Goal: Task Accomplishment & Management: Use online tool/utility

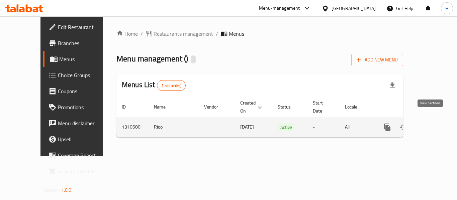
click at [436, 119] on link "enhanced table" at bounding box center [435, 127] width 16 height 16
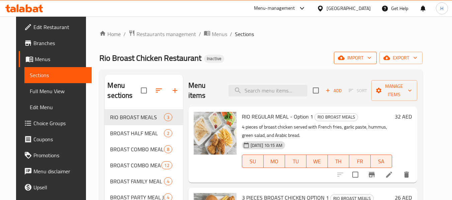
click at [371, 58] on span "import" at bounding box center [355, 58] width 32 height 8
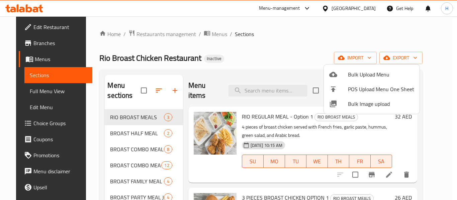
click at [380, 107] on span "Bulk Image upload" at bounding box center [381, 104] width 66 height 8
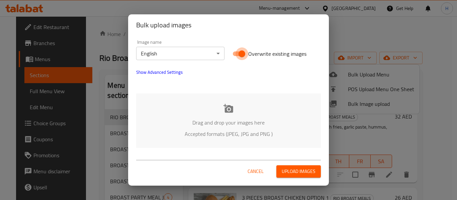
click at [238, 52] on input "Overwrite existing images" at bounding box center [242, 53] width 38 height 13
checkbox input "false"
click at [232, 106] on icon at bounding box center [228, 108] width 10 height 9
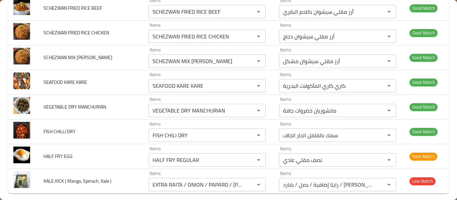
scroll to position [591, 0]
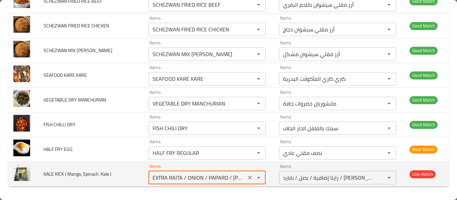
click at [159, 173] on \) "EXTRA RAITA / ONION / PAPARD / [PERSON_NAME]" at bounding box center [196, 177] width 93 height 9
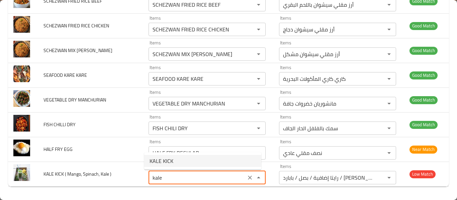
click at [185, 162] on \)-option-0 "KALE KICK" at bounding box center [202, 161] width 117 height 12
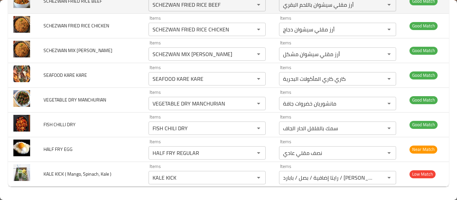
type \) "EXTRA RAITA / ONION / PAPARD / [PERSON_NAME]"
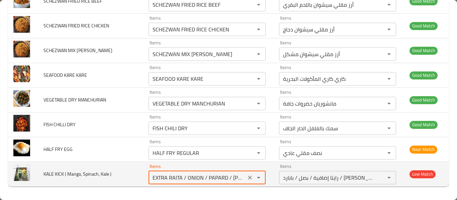
click at [178, 180] on \) "EXTRA RAITA / ONION / PAPARD / [PERSON_NAME]" at bounding box center [196, 177] width 93 height 9
click at [246, 177] on icon "Clear" at bounding box center [249, 178] width 7 height 7
type \) "EXTRA RAITA / ONION / PAPARD / [PERSON_NAME]"
drag, startPoint x: 71, startPoint y: 174, endPoint x: 70, endPoint y: 178, distance: 4.2
click at [71, 173] on span "KALE KICK ( Mango, Spinach, Kale )" at bounding box center [77, 174] width 68 height 9
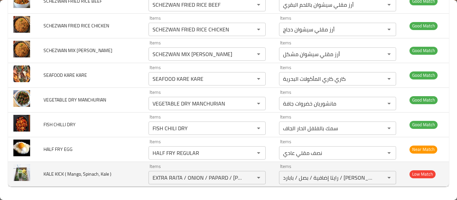
click at [76, 176] on span "KALE KICK ( Mango, Spinach, Kale )" at bounding box center [77, 174] width 68 height 9
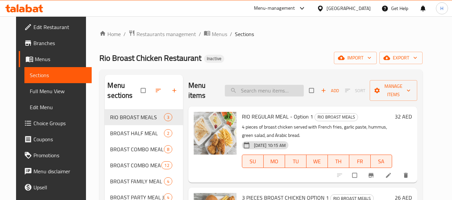
click at [282, 89] on input "search" at bounding box center [264, 91] width 79 height 12
paste input "KALE KICK"
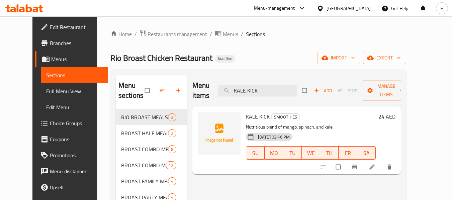
type input "KALE KICK"
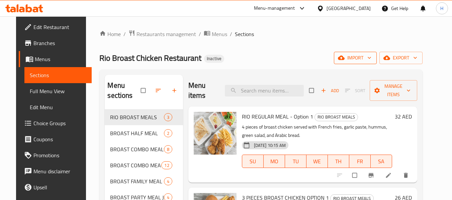
click at [371, 57] on span "import" at bounding box center [355, 58] width 32 height 8
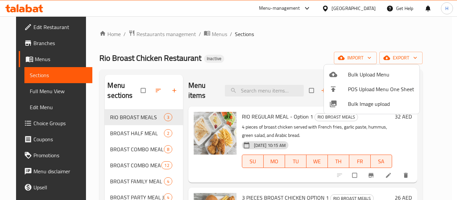
click at [369, 104] on span "Bulk Image upload" at bounding box center [381, 104] width 66 height 8
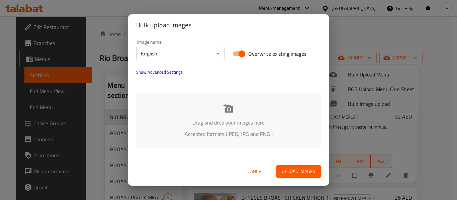
click at [237, 55] on input "Overwrite existing images" at bounding box center [242, 53] width 38 height 13
checkbox input "false"
click at [238, 106] on div "Drag and drop your images here Accepted formats (JPEG, JPG and PNG )" at bounding box center [228, 121] width 185 height 54
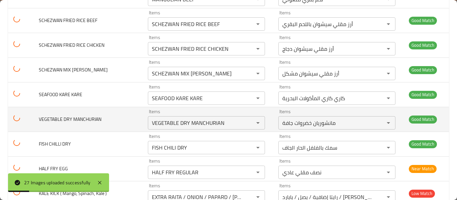
scroll to position [591, 0]
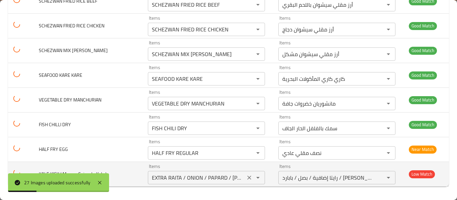
click at [192, 175] on \) "EXTRA RAITA / ONION / PAPARD / [PERSON_NAME]" at bounding box center [196, 177] width 93 height 9
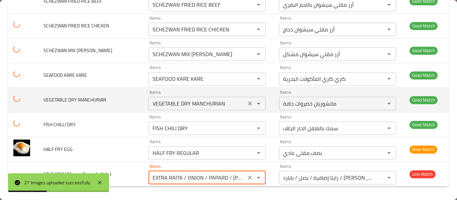
paste \) "KALE KICK"
type \) "KALE KICK"
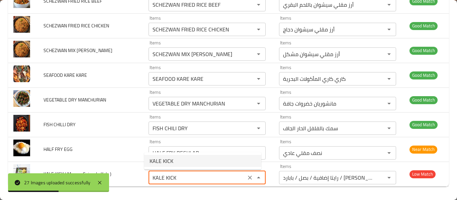
click at [183, 161] on \)-option-0 "KALE KICK" at bounding box center [202, 161] width 117 height 12
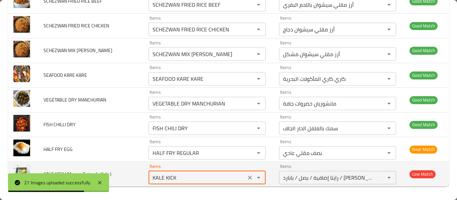
click at [249, 177] on div "enhanced table" at bounding box center [253, 177] width 17 height 9
click at [248, 177] on icon "Clear" at bounding box center [249, 178] width 7 height 7
type \) "EXTRA RAITA / ONION / PAPARD / [PERSON_NAME]"
click at [95, 163] on td "KALE KICK ( Mango, Spinach, Kale )" at bounding box center [90, 174] width 105 height 25
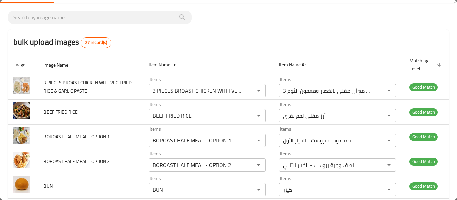
scroll to position [0, 0]
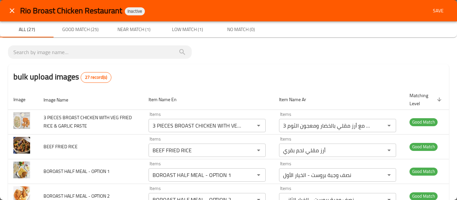
click at [10, 10] on icon "close" at bounding box center [12, 11] width 8 height 8
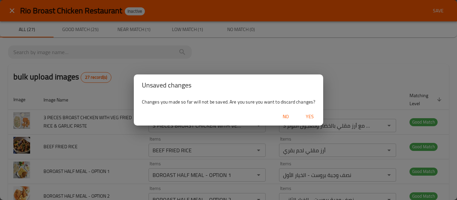
click at [309, 116] on span "Yes" at bounding box center [310, 117] width 16 height 8
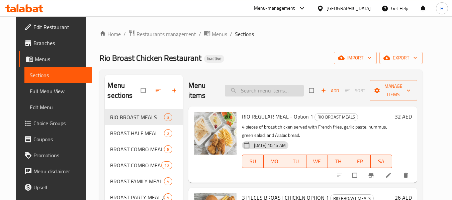
click at [265, 88] on input "search" at bounding box center [264, 91] width 79 height 12
paste input "KALE KICK"
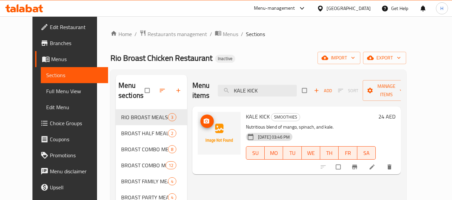
type input "KALE KICK"
click at [204, 123] on icon "upload picture" at bounding box center [207, 121] width 6 height 5
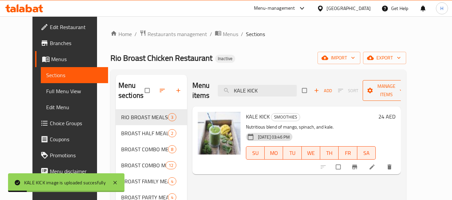
click at [398, 89] on span "Manage items" at bounding box center [386, 90] width 37 height 17
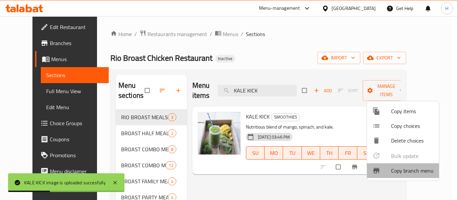
click at [407, 165] on li "Copy branch menu" at bounding box center [403, 170] width 72 height 15
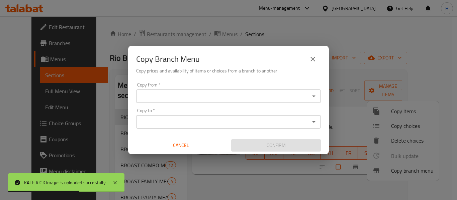
click at [318, 53] on button "close" at bounding box center [313, 59] width 16 height 16
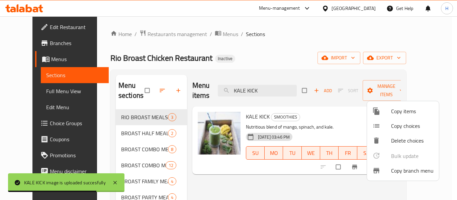
click at [377, 62] on div at bounding box center [228, 100] width 457 height 200
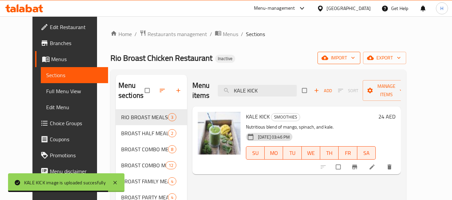
click at [355, 61] on span "import" at bounding box center [339, 58] width 32 height 8
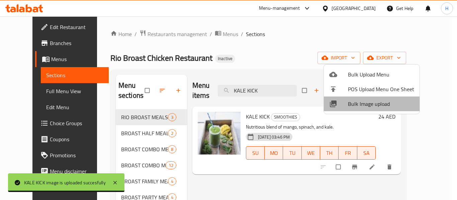
click at [379, 104] on span "Bulk Image upload" at bounding box center [381, 104] width 66 height 8
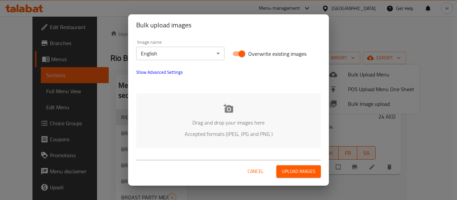
click at [241, 51] on input "Overwrite existing images" at bounding box center [242, 53] width 38 height 13
checkbox input "false"
click at [241, 105] on div "Drag and drop your images here Accepted formats (JPEG, JPG and PNG )" at bounding box center [228, 121] width 185 height 54
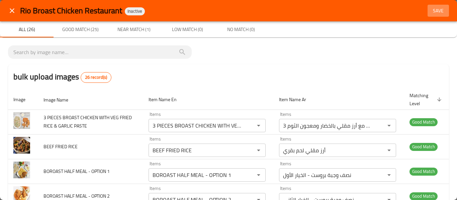
click at [439, 12] on span "Save" at bounding box center [438, 11] width 16 height 8
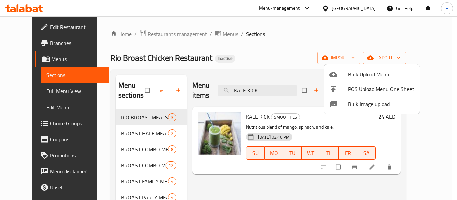
click at [230, 61] on div at bounding box center [228, 100] width 457 height 200
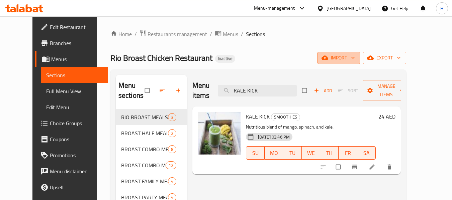
click at [355, 59] on span "import" at bounding box center [339, 58] width 32 height 8
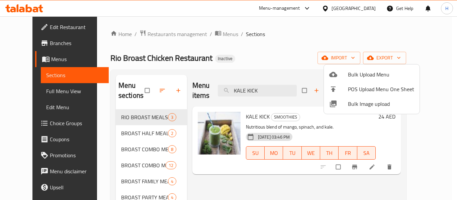
click at [364, 108] on span "Bulk Image upload" at bounding box center [381, 104] width 66 height 8
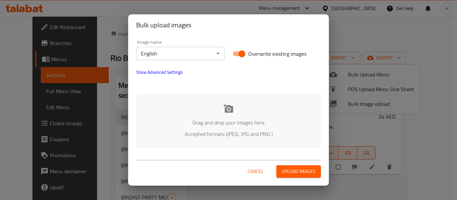
click at [238, 61] on div "Overwrite existing images" at bounding box center [276, 53] width 96 height 21
click at [239, 55] on input "Overwrite existing images" at bounding box center [242, 53] width 38 height 13
checkbox input "false"
click at [240, 110] on div "Drag and drop your images here Accepted formats (JPEG, JPG and PNG )" at bounding box center [228, 121] width 185 height 54
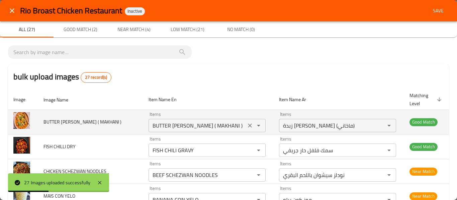
click at [189, 120] on div "BUTTER PANEER MASALA ( MAKHANI ) Items" at bounding box center [206, 125] width 117 height 13
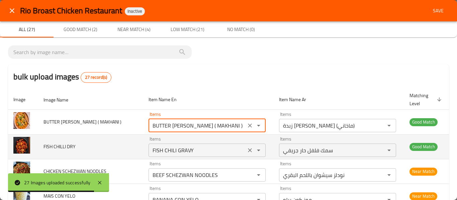
click at [174, 152] on DRY "FISH CHILI GRAVY" at bounding box center [196, 150] width 93 height 9
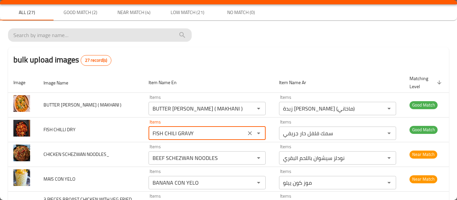
scroll to position [33, 0]
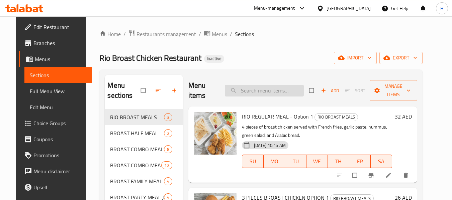
click at [264, 94] on input "search" at bounding box center [264, 91] width 79 height 12
paste input "BUTTER [PERSON_NAME] ( MAKHANI )"
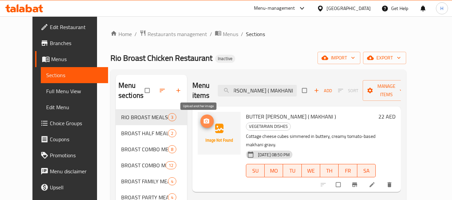
click at [204, 121] on icon "upload picture" at bounding box center [207, 121] width 6 height 5
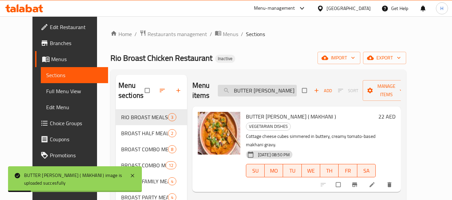
click at [262, 87] on input "BUTTER [PERSON_NAME] ( MAKHANI )" at bounding box center [257, 91] width 79 height 12
paste input "FISH CHILI GRAVY"
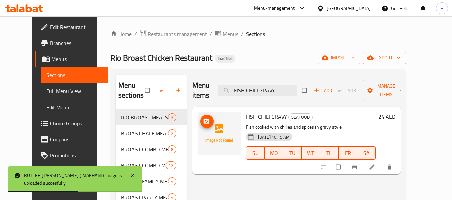
type input "FISH CHILI GRAVY"
click at [204, 122] on span "upload picture" at bounding box center [206, 121] width 13 height 7
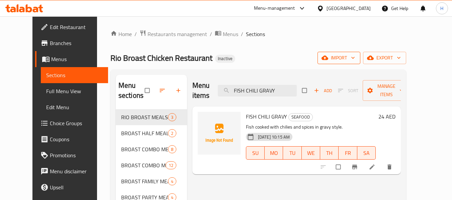
click at [355, 57] on span "import" at bounding box center [339, 58] width 32 height 8
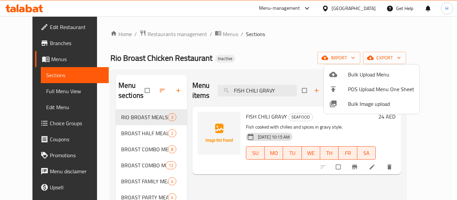
click at [377, 101] on span "Bulk Image upload" at bounding box center [381, 104] width 66 height 8
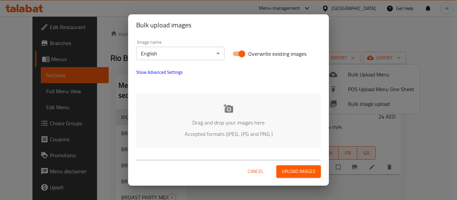
click at [230, 57] on input "Overwrite existing images" at bounding box center [242, 53] width 38 height 13
checkbox input "false"
click at [236, 115] on div "Drag and drop your images here Accepted formats (JPEG, JPG and PNG )" at bounding box center [228, 121] width 185 height 54
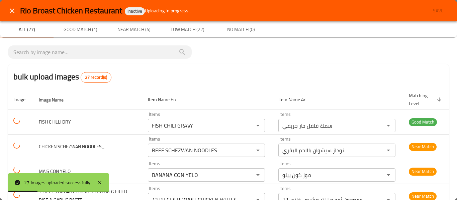
click at [16, 13] on icon "close" at bounding box center [12, 11] width 8 height 8
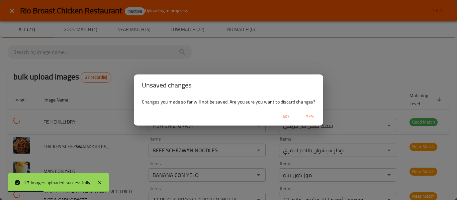
click at [311, 119] on span "Yes" at bounding box center [310, 117] width 16 height 8
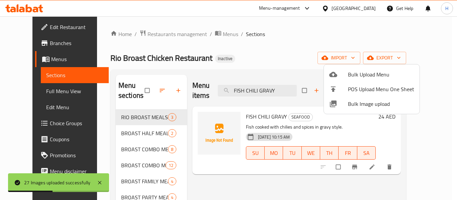
click at [234, 57] on div at bounding box center [228, 100] width 457 height 200
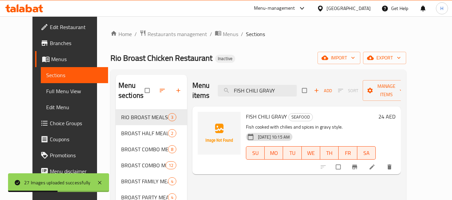
click at [49, 91] on span "Full Menu View" at bounding box center [74, 91] width 57 height 8
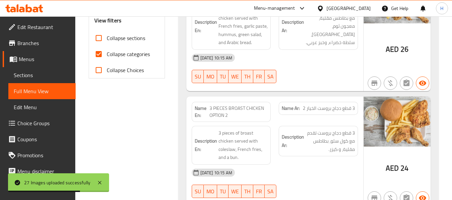
scroll to position [267, 0]
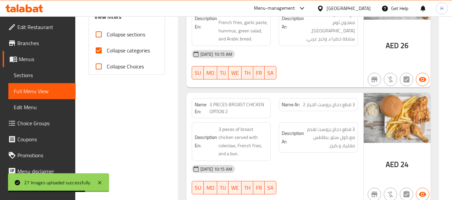
click at [132, 49] on span "Collapse categories" at bounding box center [128, 50] width 43 height 8
click at [107, 49] on input "Collapse categories" at bounding box center [99, 50] width 16 height 16
checkbox input "false"
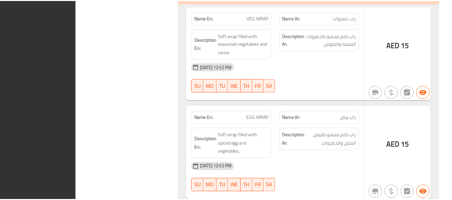
scroll to position [38865, 0]
